Goal: Find specific page/section: Find specific page/section

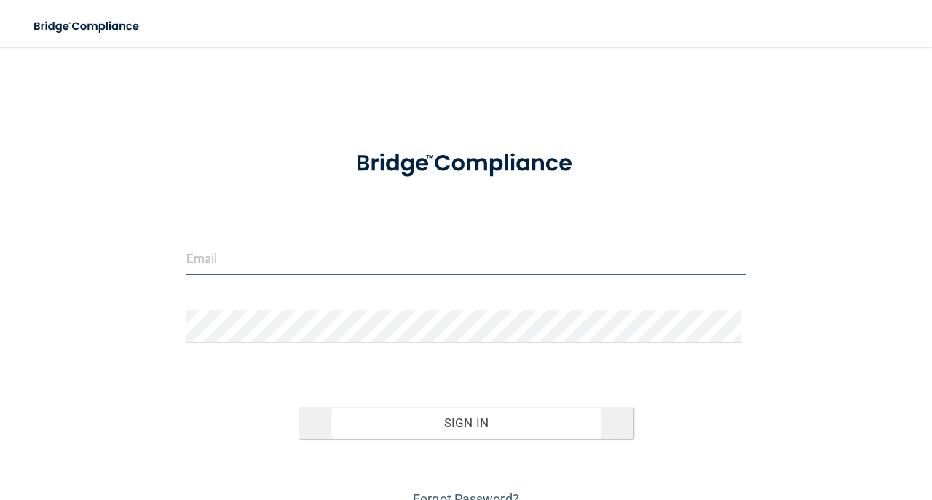
type input "[EMAIL_ADDRESS][DOMAIN_NAME]"
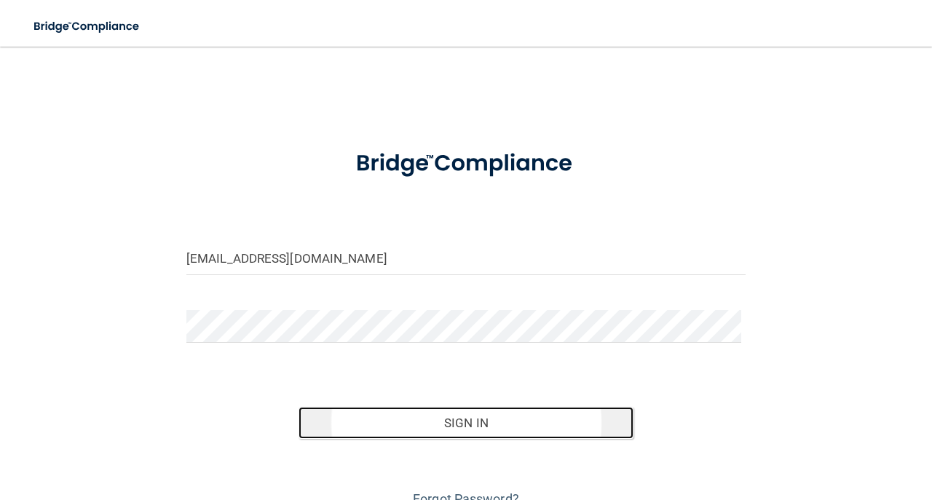
click at [403, 419] on button "Sign In" at bounding box center [466, 423] width 336 height 32
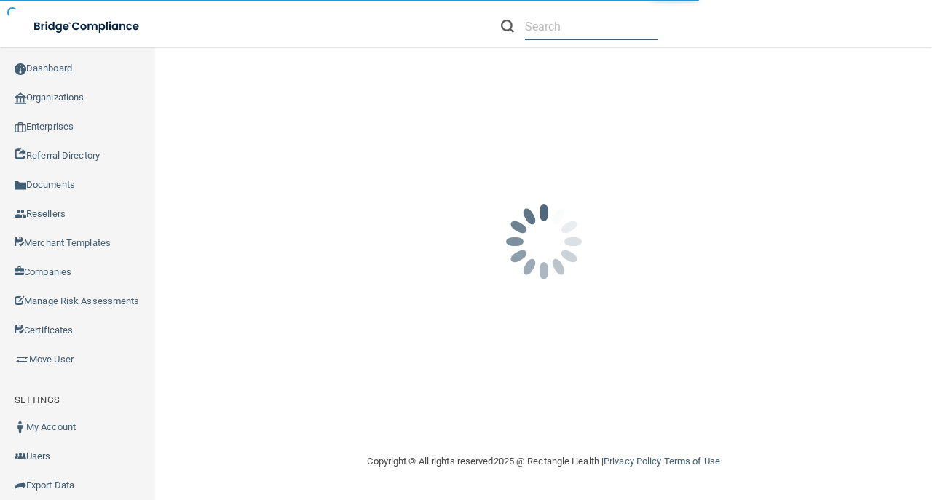
click at [545, 29] on input "text" at bounding box center [591, 26] width 133 height 27
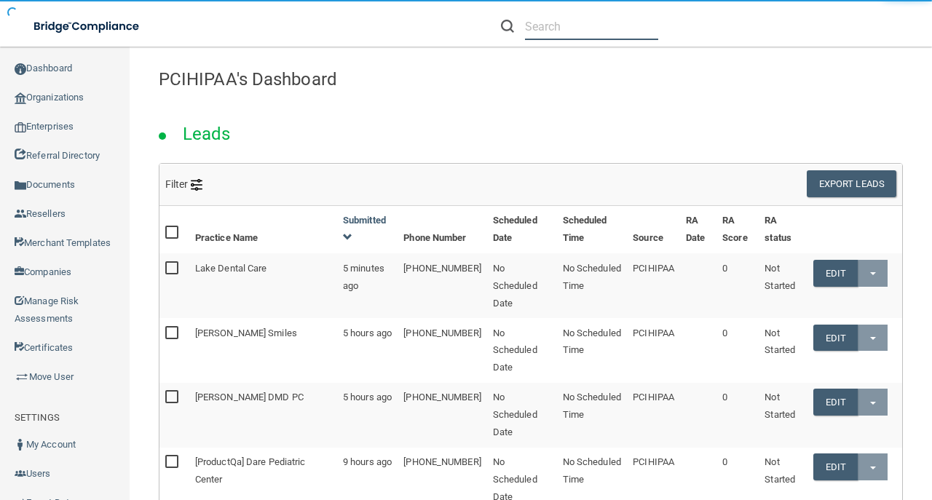
paste input "[PHONE_NUMBER]"
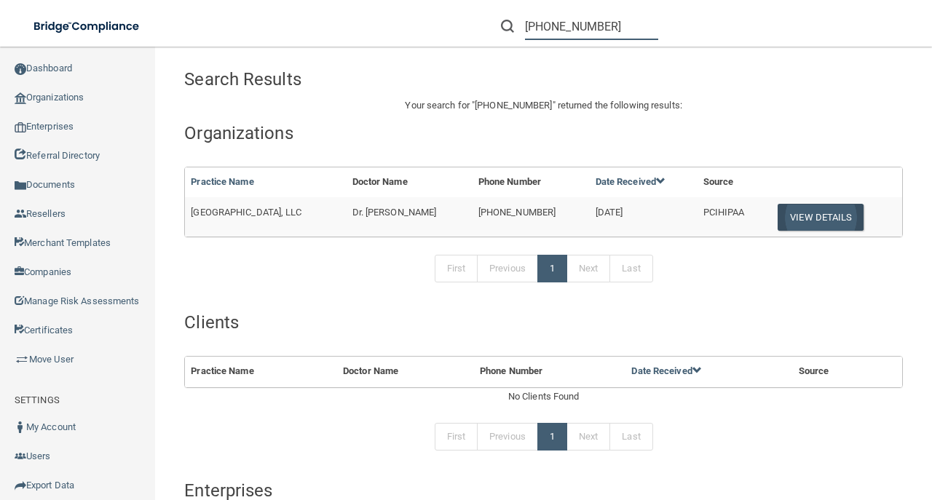
type input "[PHONE_NUMBER]"
click at [813, 221] on button "View Details" at bounding box center [820, 217] width 86 height 27
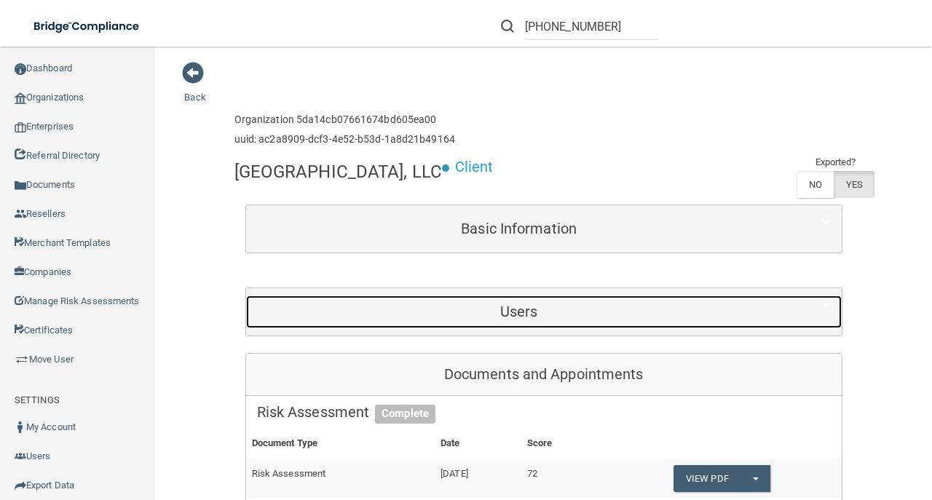
click at [614, 320] on h5 "Users" at bounding box center [519, 312] width 524 height 16
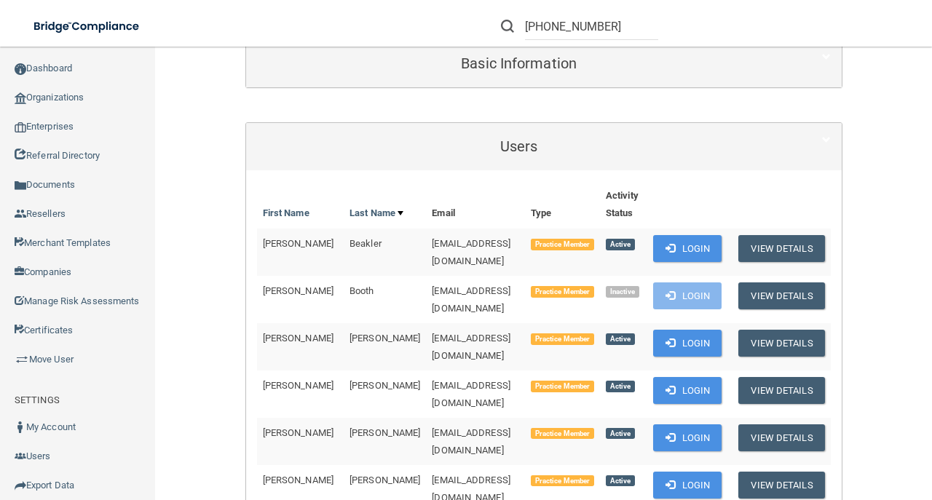
scroll to position [97, 0]
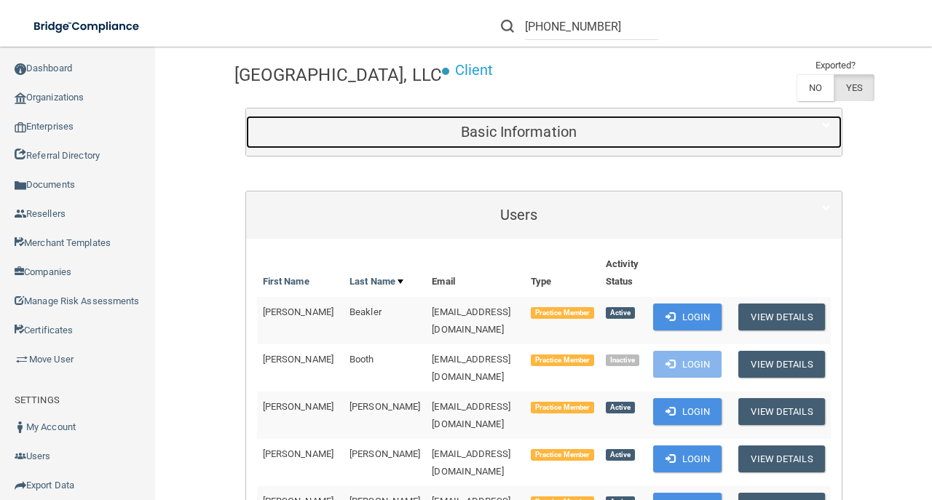
click at [418, 149] on div "Basic Information" at bounding box center [519, 132] width 546 height 33
